Goal: Information Seeking & Learning: Learn about a topic

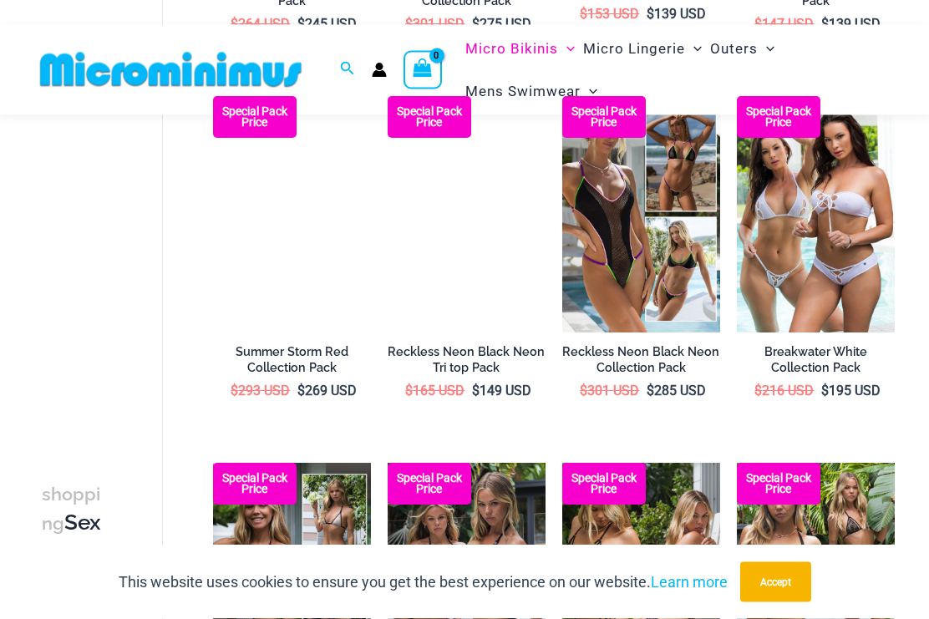
scroll to position [860, 0]
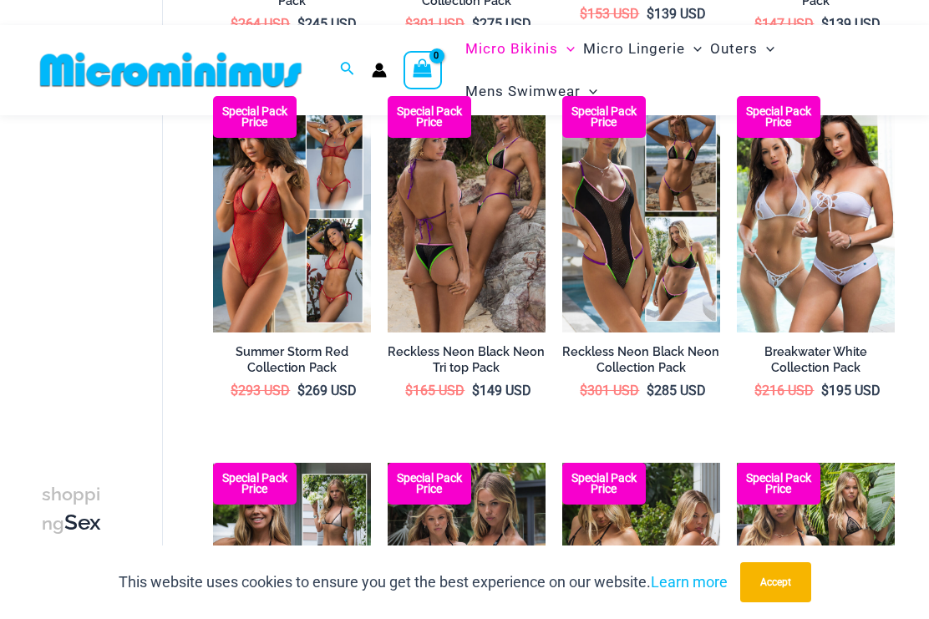
click at [388, 96] on img at bounding box center [388, 96] width 0 height 0
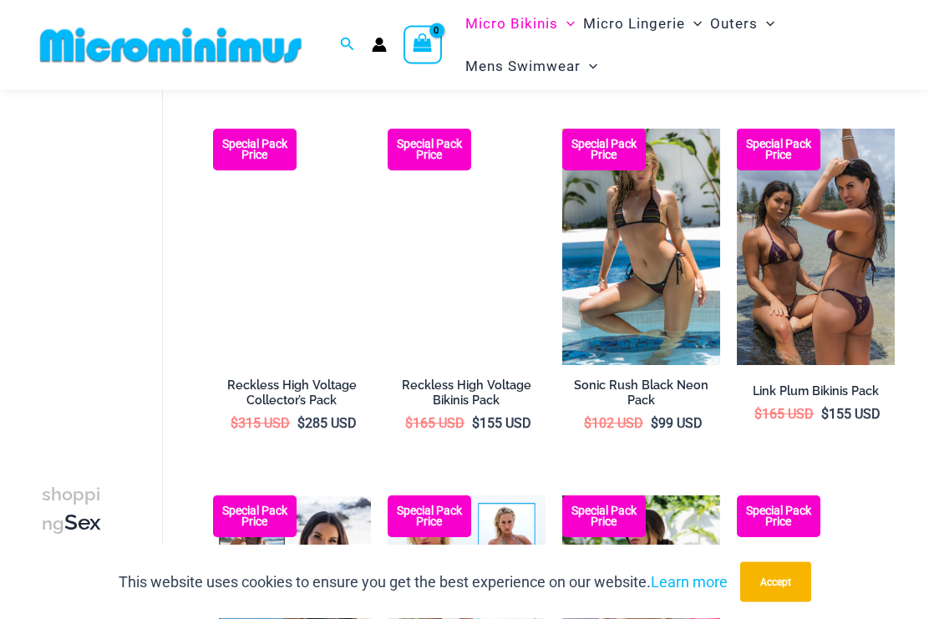
scroll to position [1928, 0]
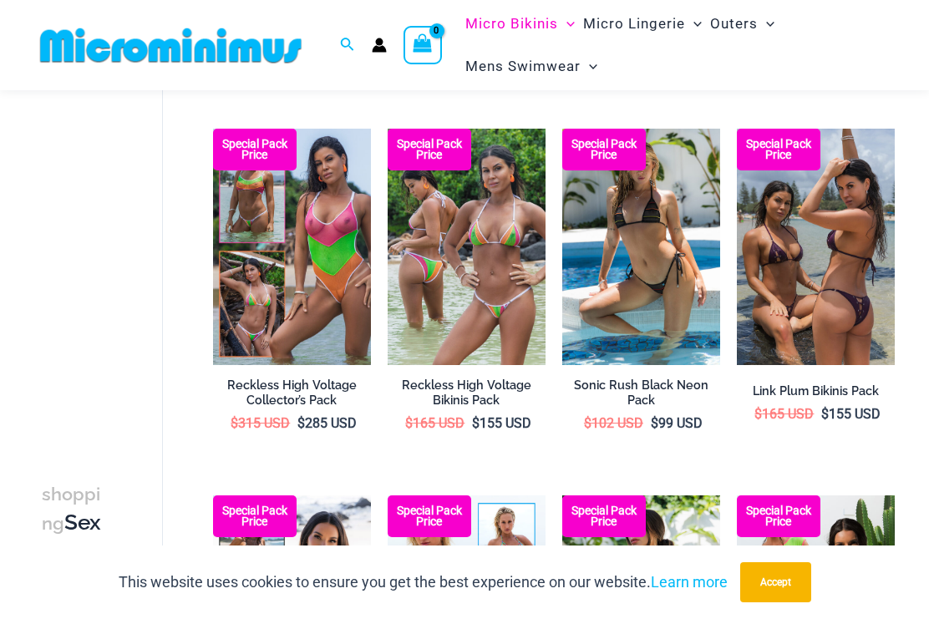
click at [562, 129] on img at bounding box center [562, 129] width 0 height 0
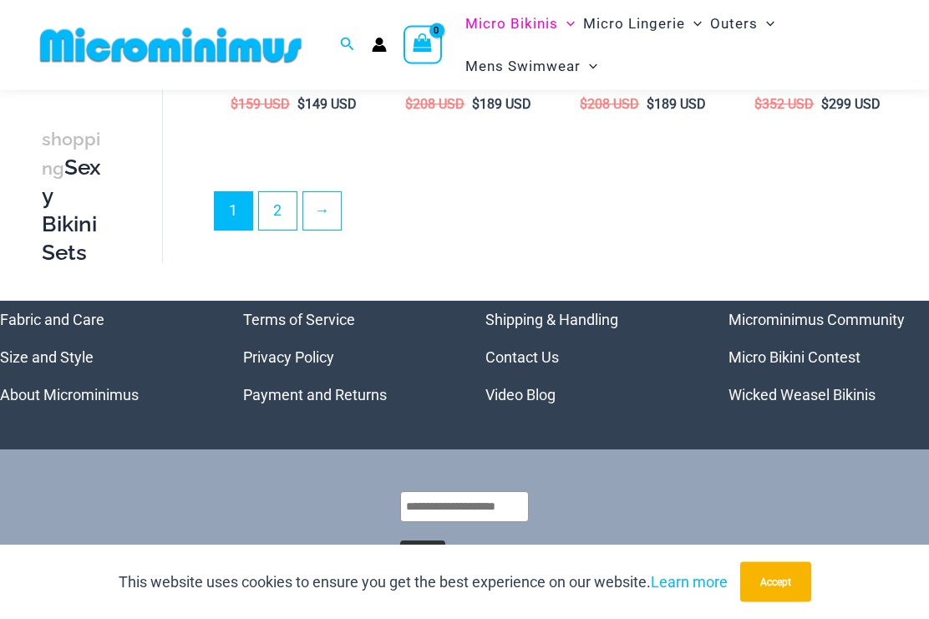
scroll to position [2981, 0]
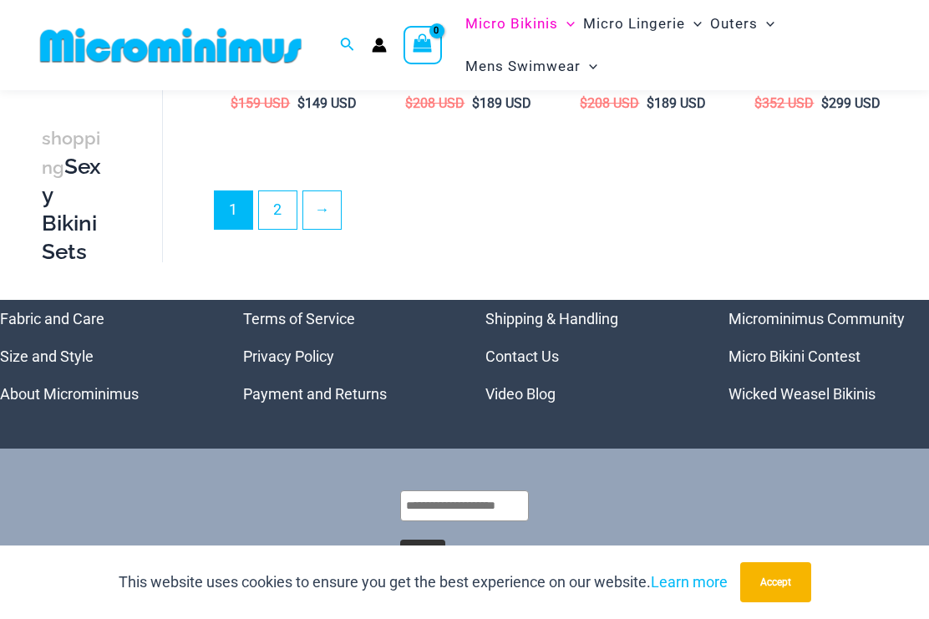
click at [68, 347] on link "Size and Style" at bounding box center [47, 356] width 94 height 18
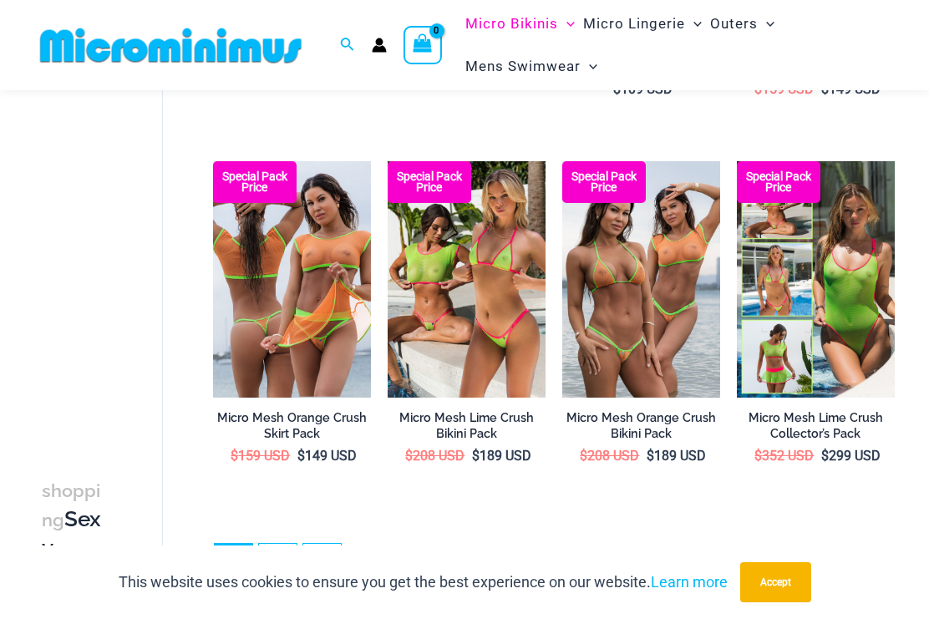
scroll to position [2629, 0]
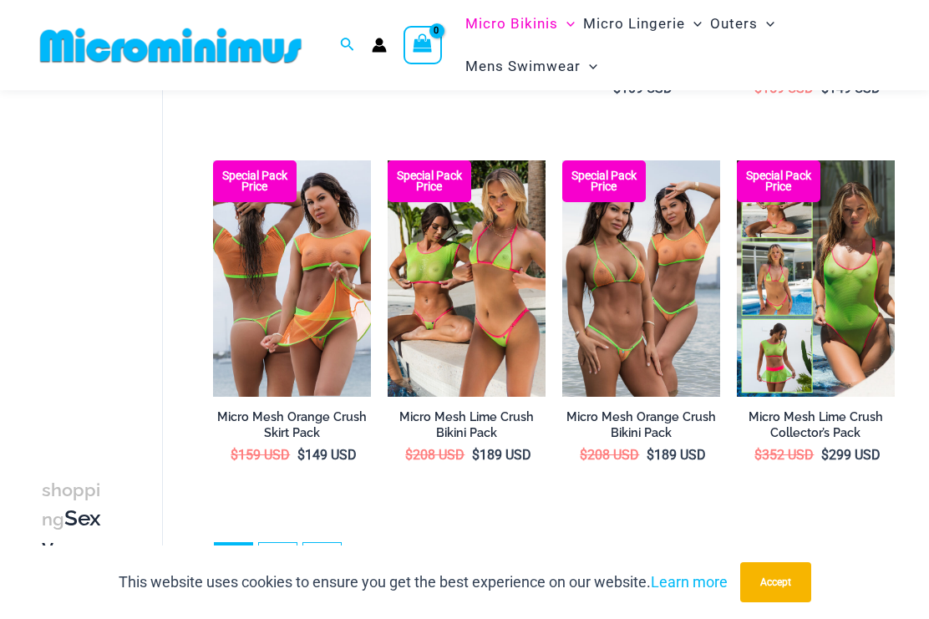
click at [388, 160] on img at bounding box center [388, 160] width 0 height 0
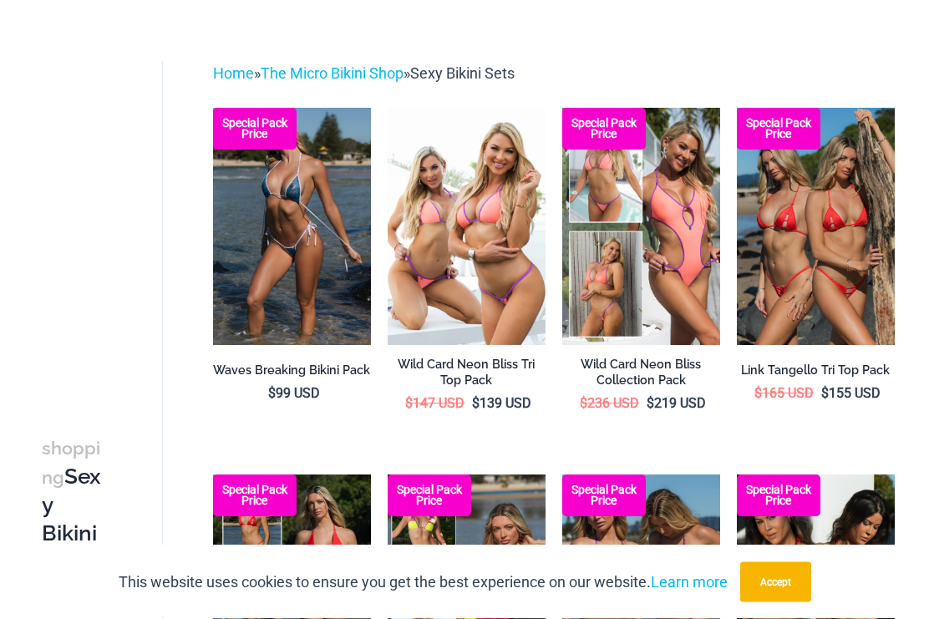
scroll to position [0, 0]
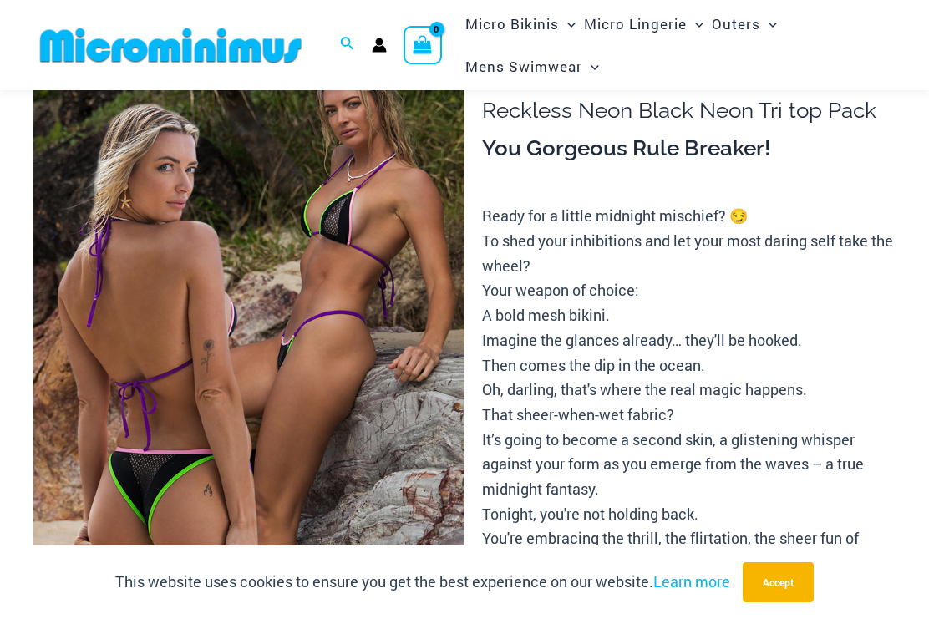
scroll to position [78, 0]
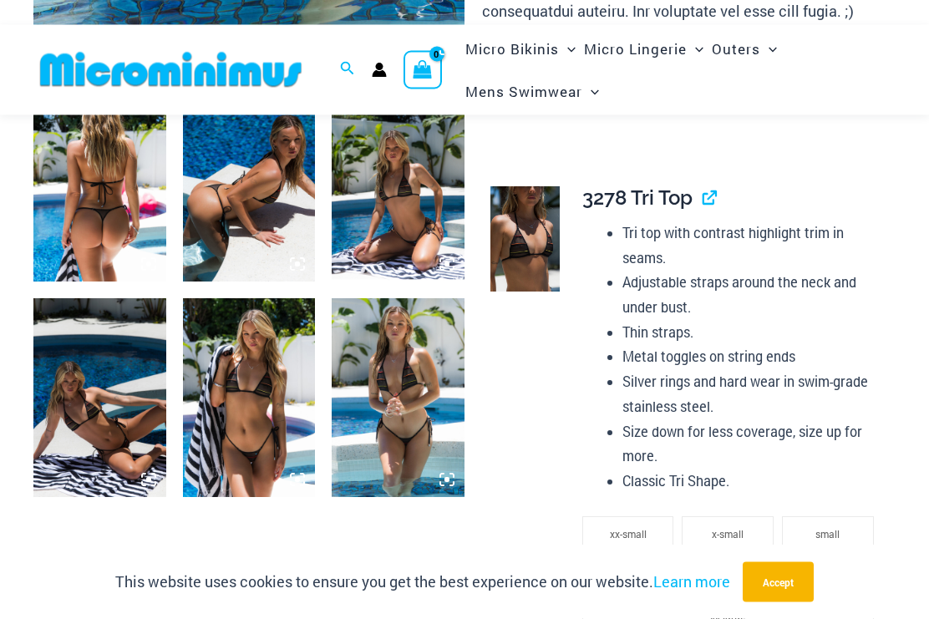
scroll to position [721, 0]
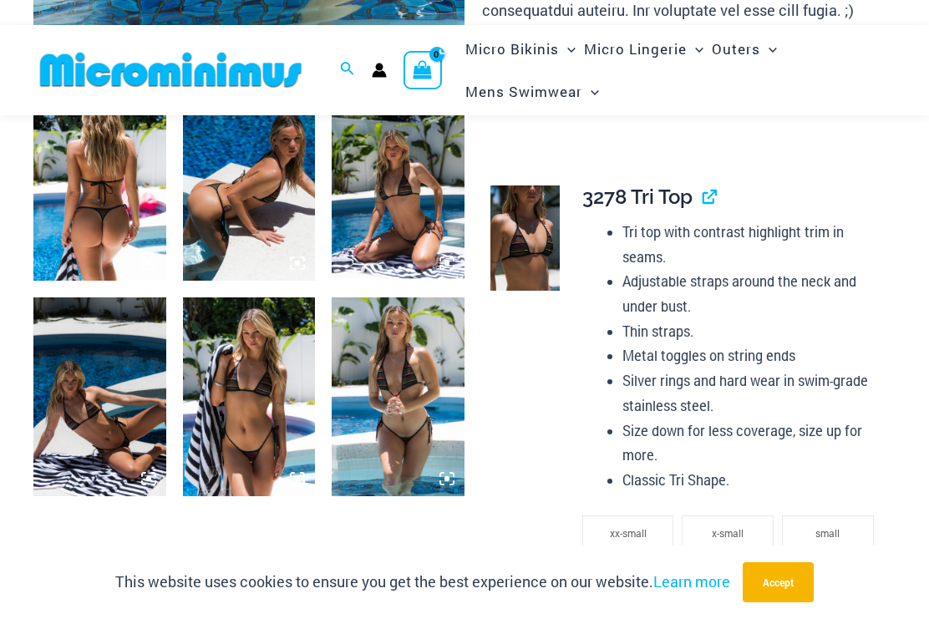
click at [407, 401] on img at bounding box center [398, 396] width 133 height 199
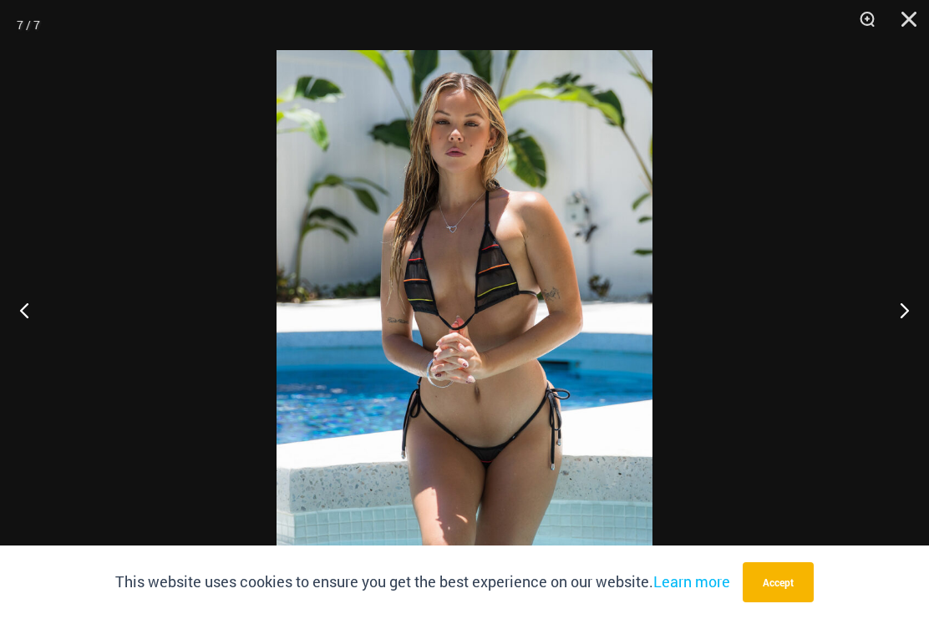
click at [905, 332] on button "Next" at bounding box center [897, 310] width 63 height 84
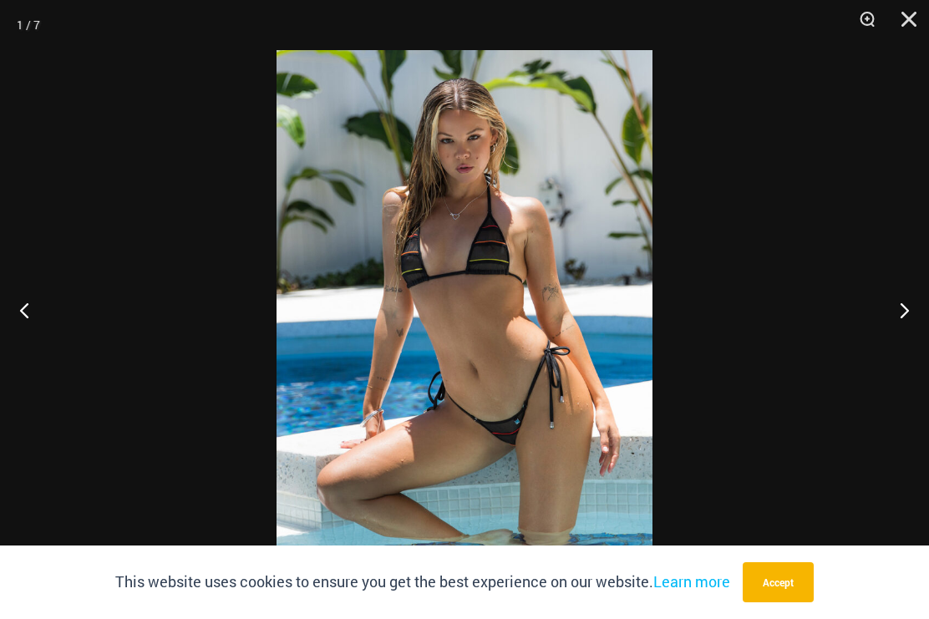
click at [892, 325] on button "Next" at bounding box center [897, 310] width 63 height 84
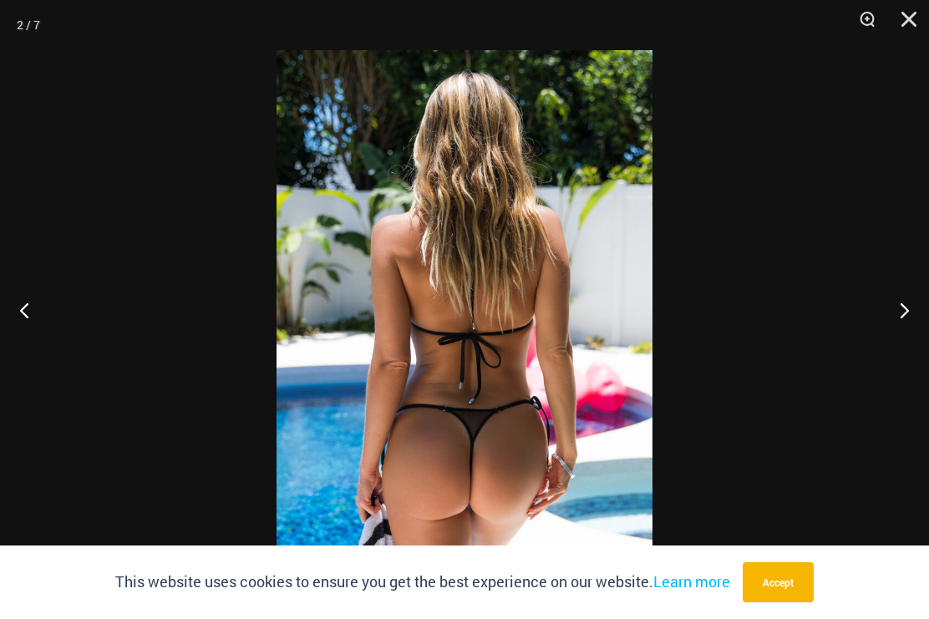
click at [895, 329] on button "Next" at bounding box center [897, 310] width 63 height 84
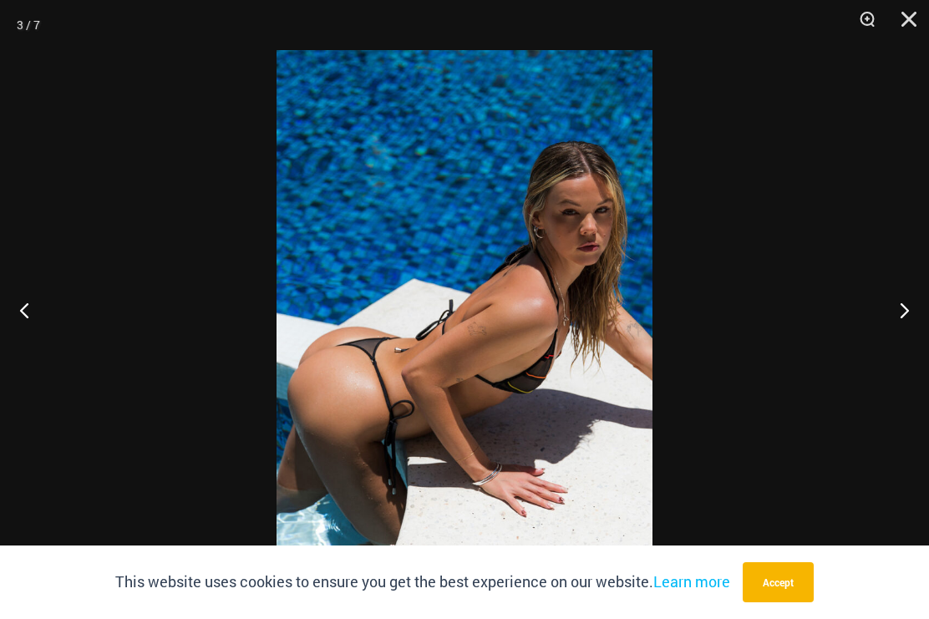
click at [894, 352] on button "Next" at bounding box center [897, 310] width 63 height 84
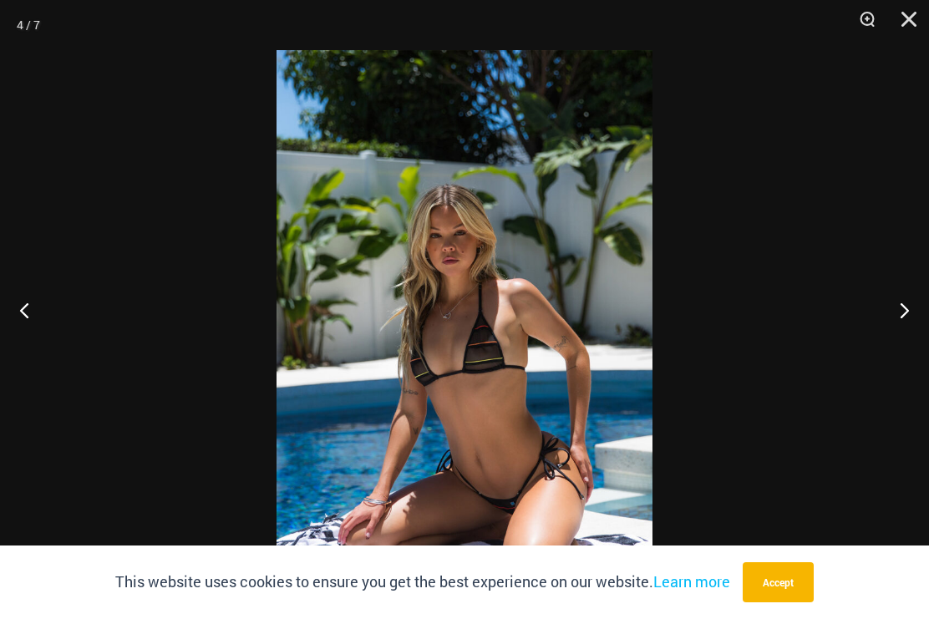
click at [905, 340] on button "Next" at bounding box center [897, 310] width 63 height 84
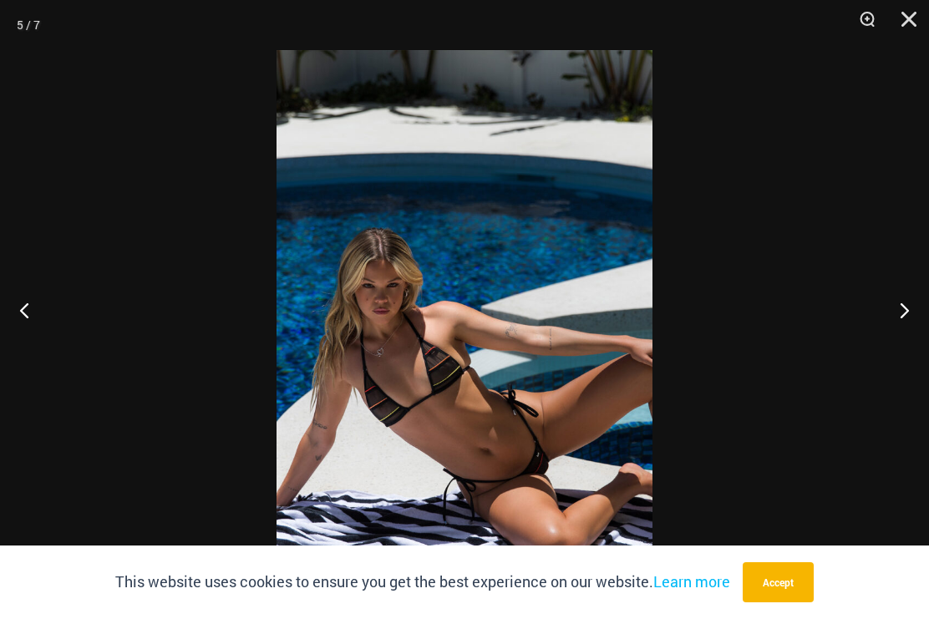
click at [910, 344] on button "Next" at bounding box center [897, 310] width 63 height 84
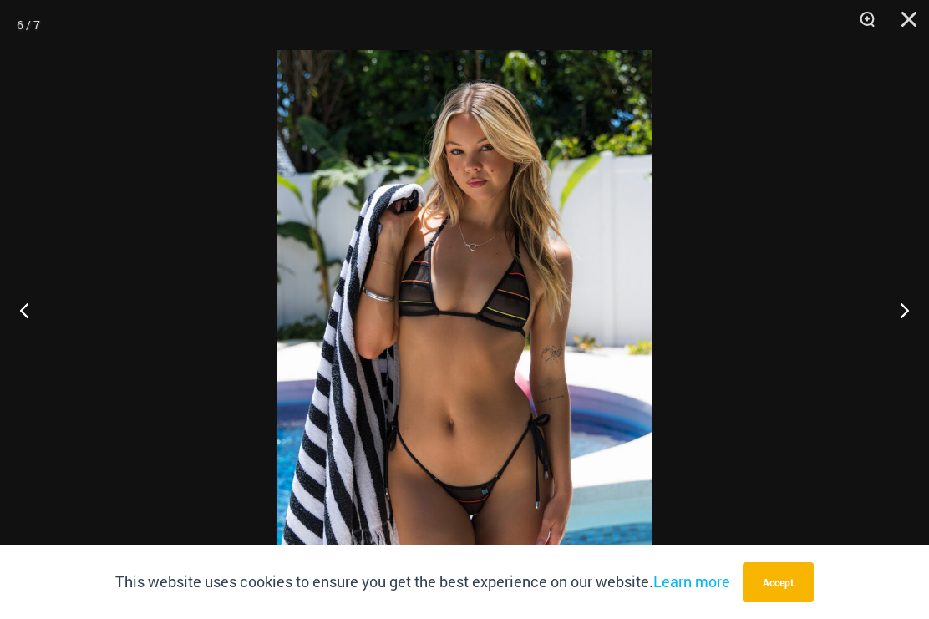
click at [900, 321] on button "Next" at bounding box center [897, 310] width 63 height 84
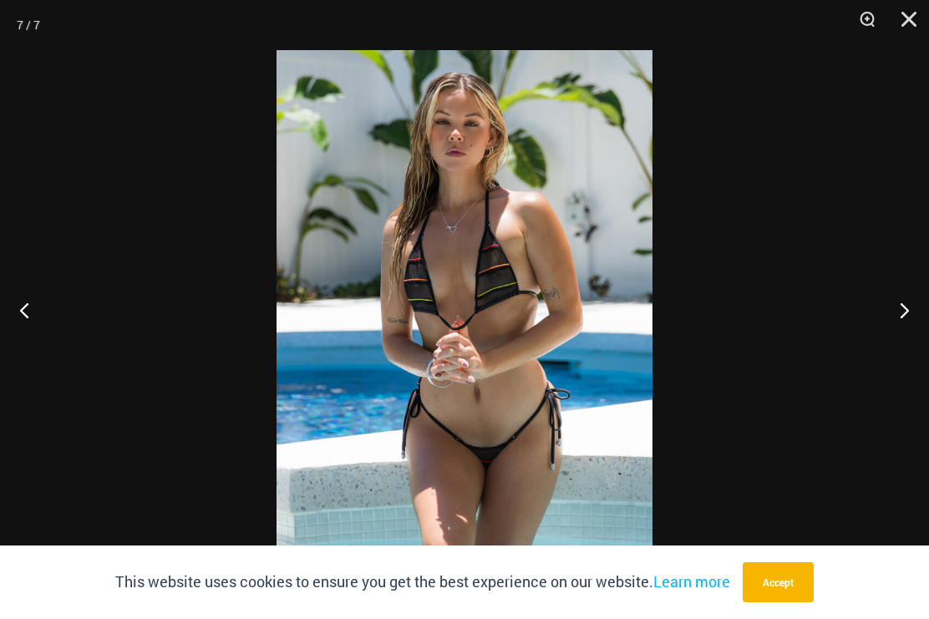
click at [909, 334] on button "Next" at bounding box center [897, 310] width 63 height 84
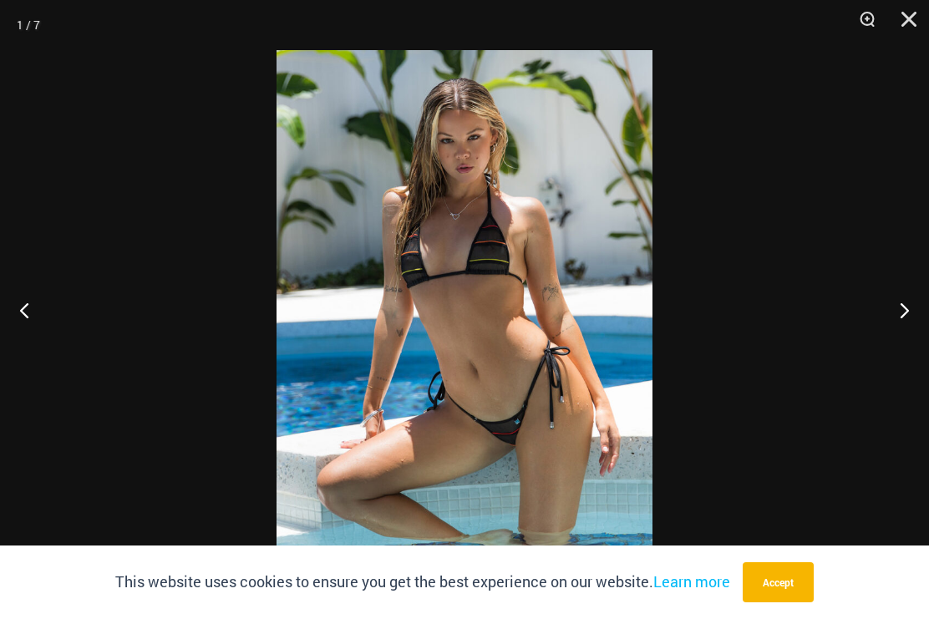
click at [910, 346] on button "Next" at bounding box center [897, 310] width 63 height 84
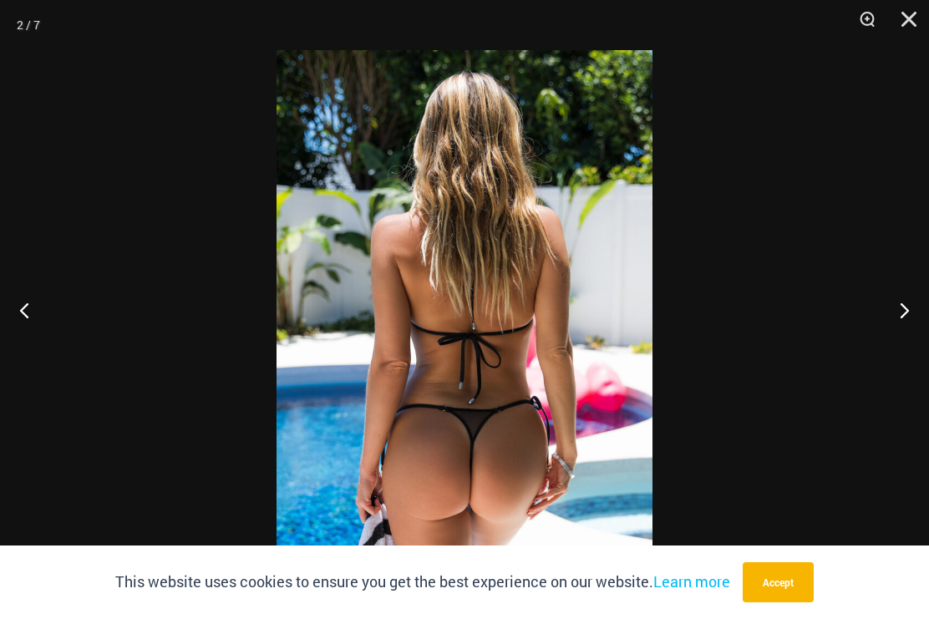
click at [901, 352] on button "Next" at bounding box center [897, 310] width 63 height 84
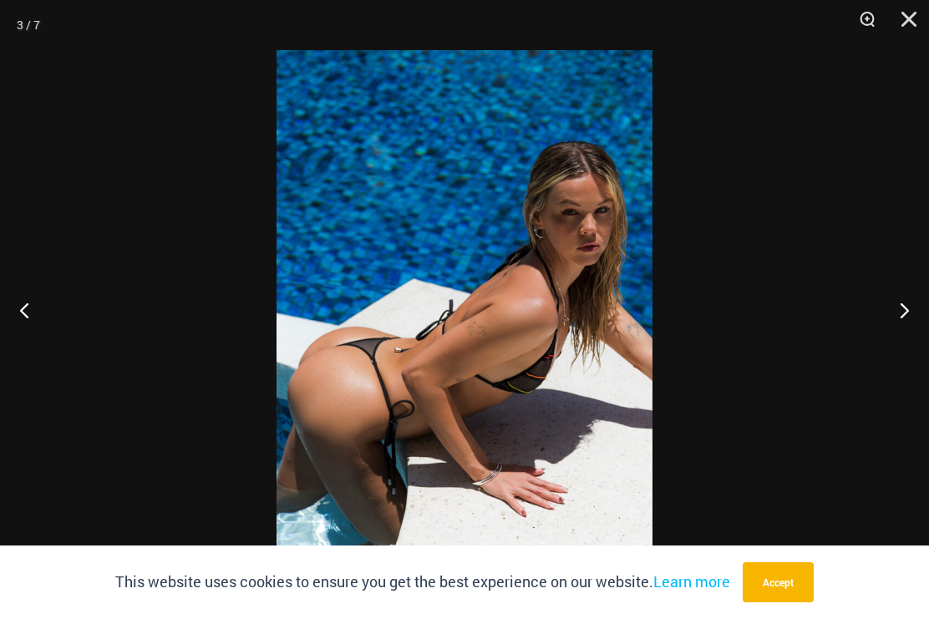
click at [907, 347] on button "Next" at bounding box center [897, 310] width 63 height 84
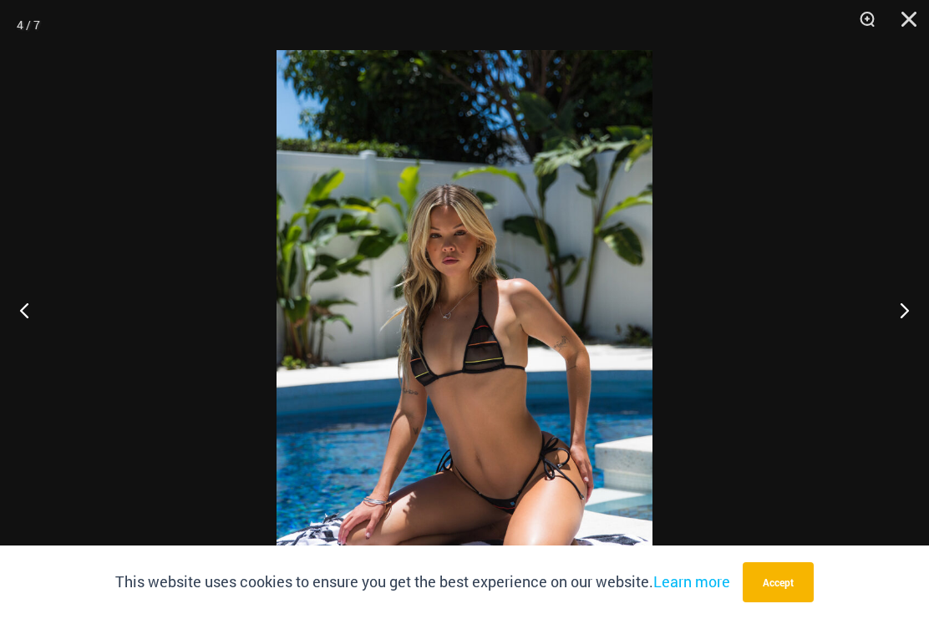
click at [915, 351] on button "Next" at bounding box center [897, 310] width 63 height 84
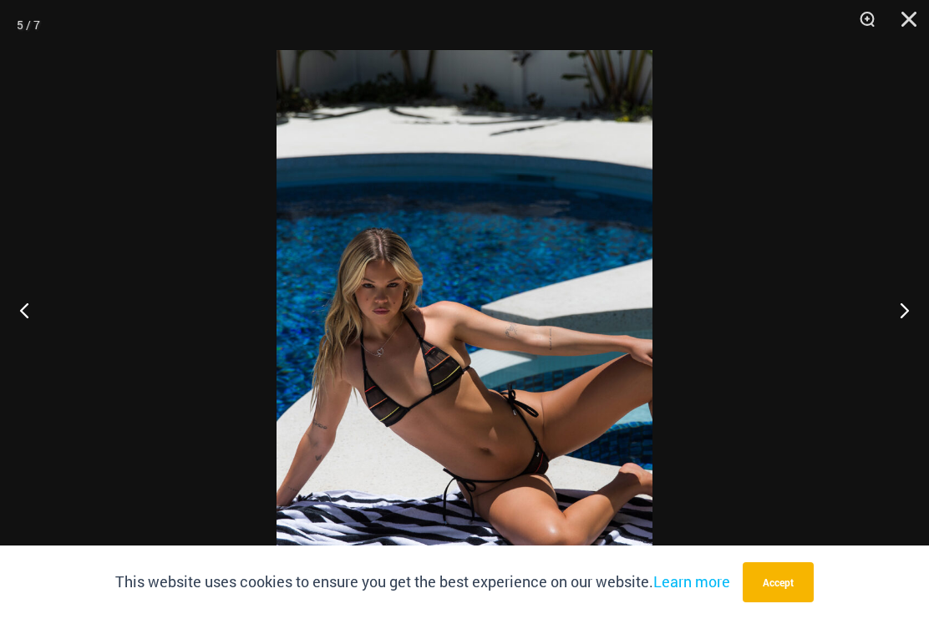
click at [908, 352] on button "Next" at bounding box center [897, 310] width 63 height 84
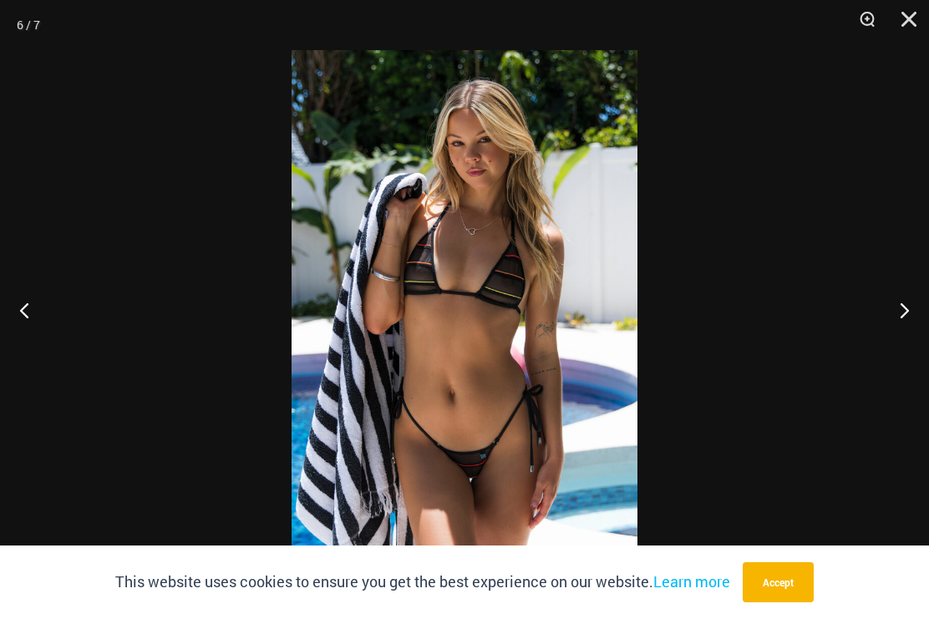
scroll to position [766, 0]
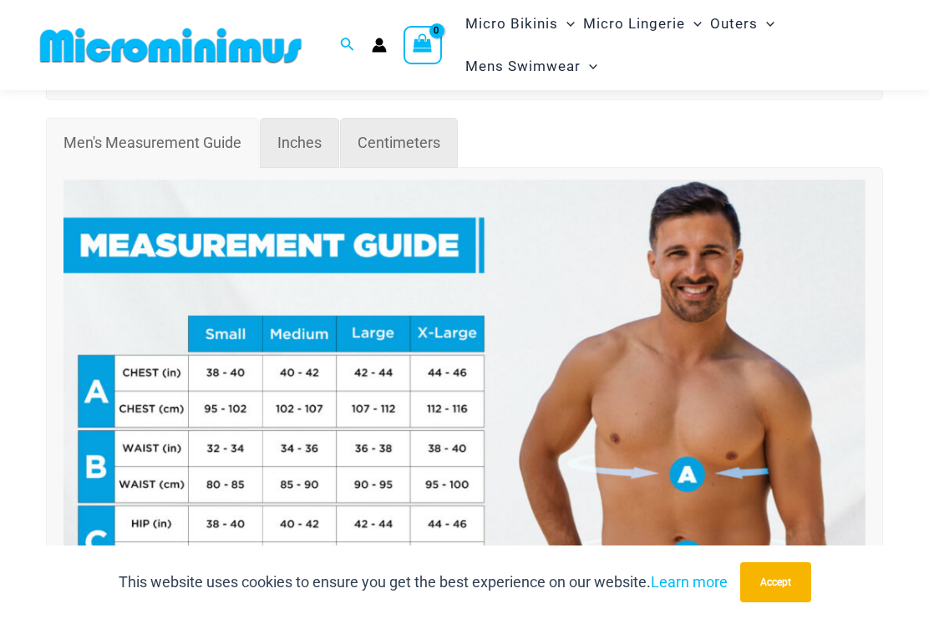
scroll to position [610, 0]
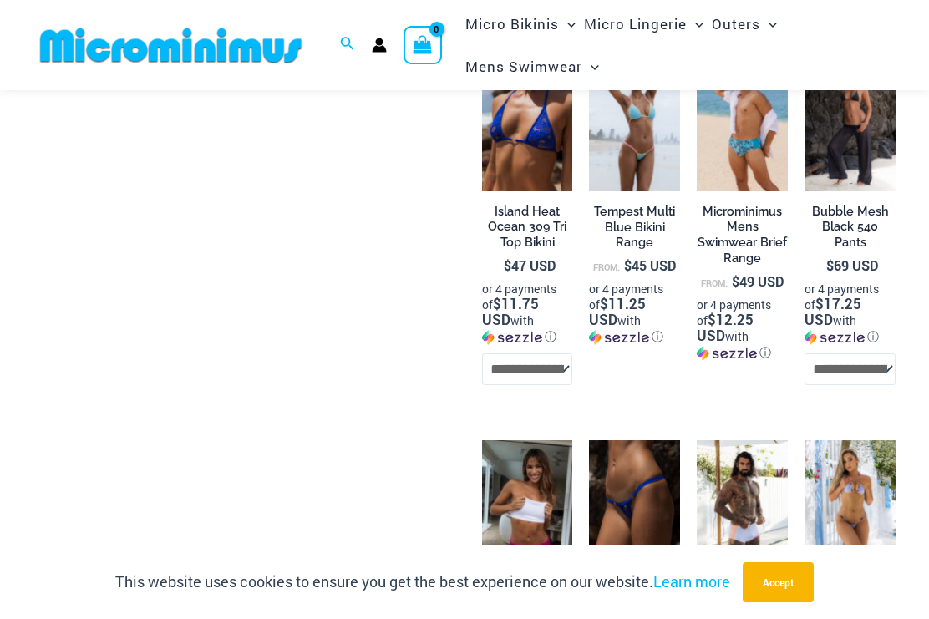
scroll to position [2782, 0]
